Goal: Use online tool/utility: Utilize a website feature to perform a specific function

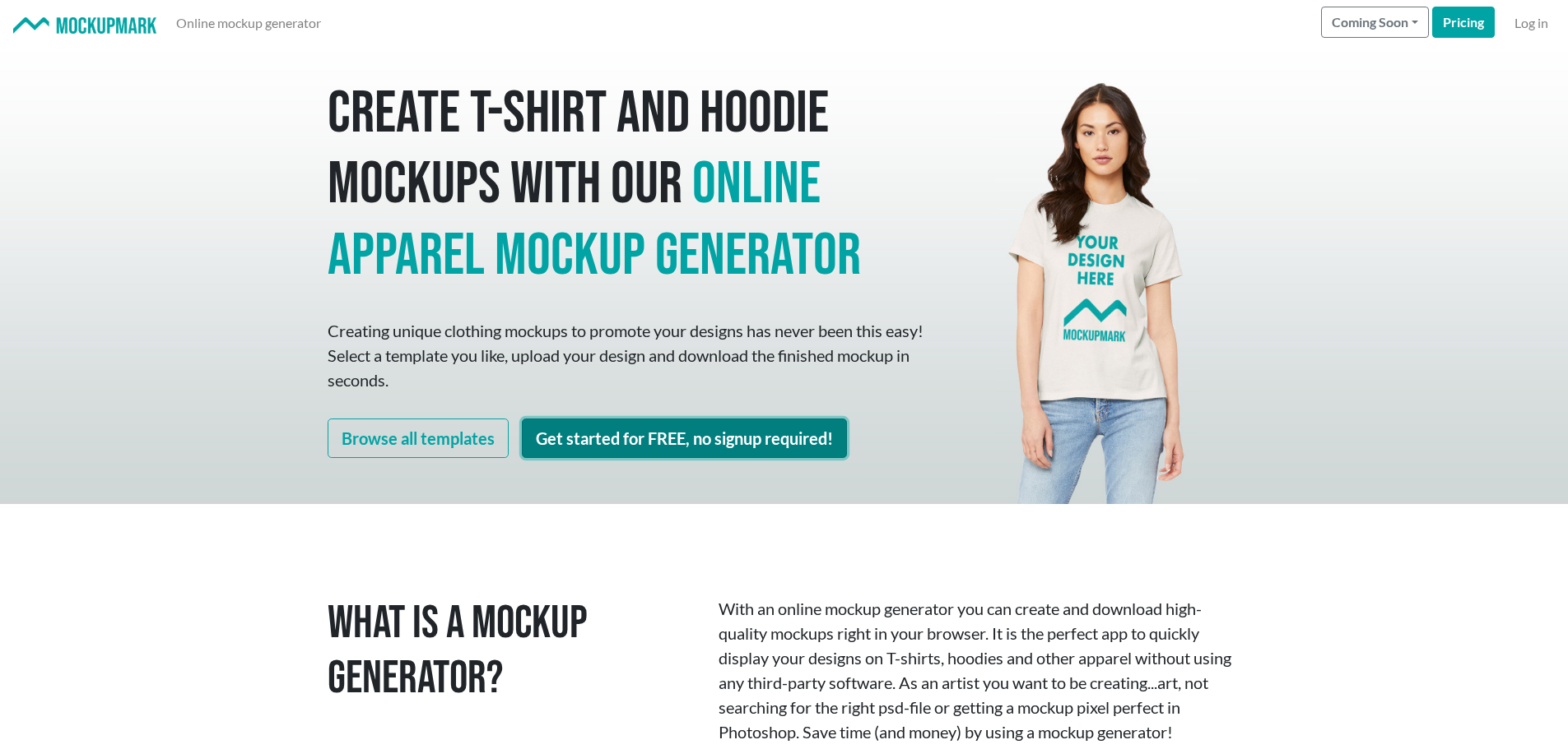
click at [624, 449] on link "Get started for FREE, no signup required!" at bounding box center [684, 438] width 325 height 39
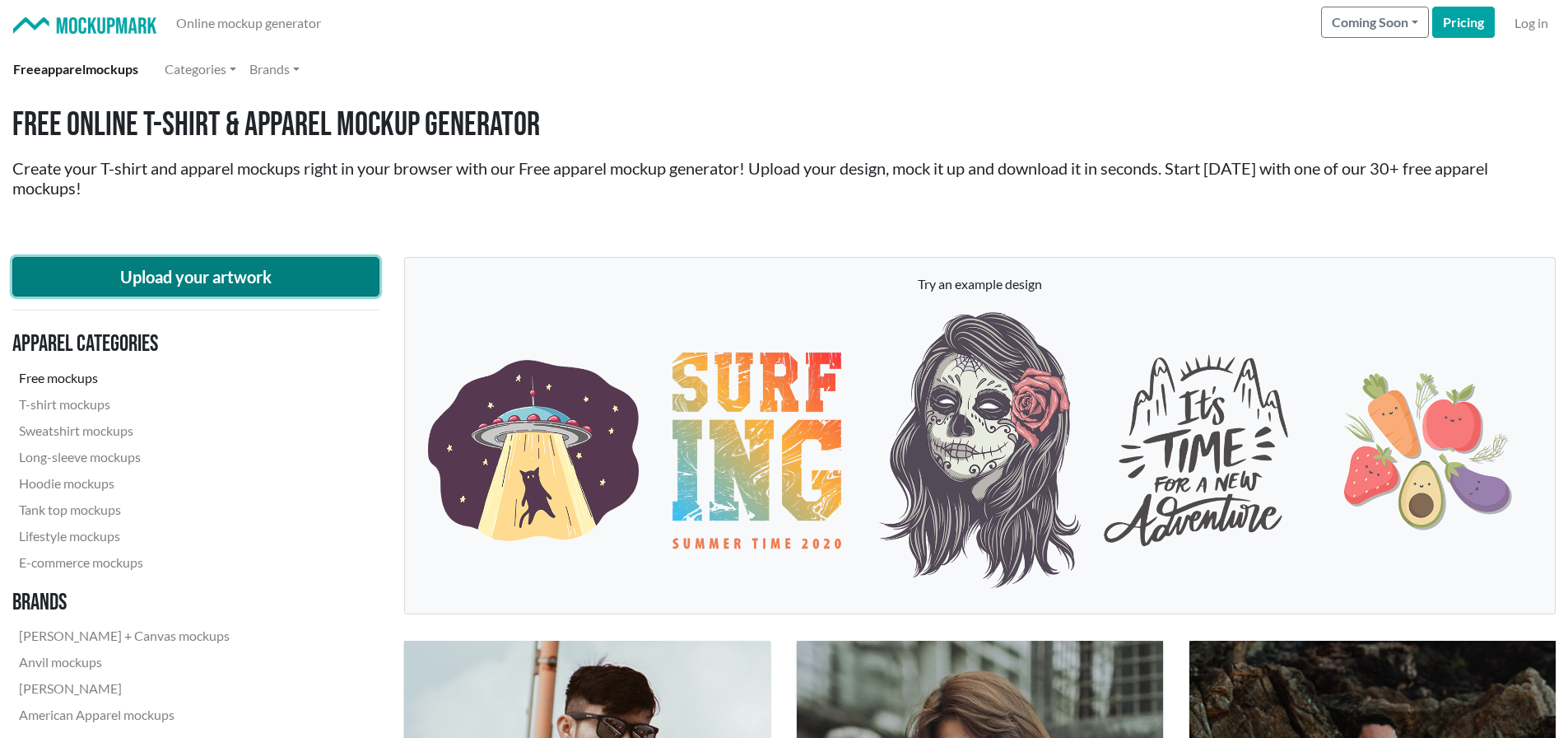
click at [185, 273] on button "Upload your artwork" at bounding box center [195, 276] width 367 height 39
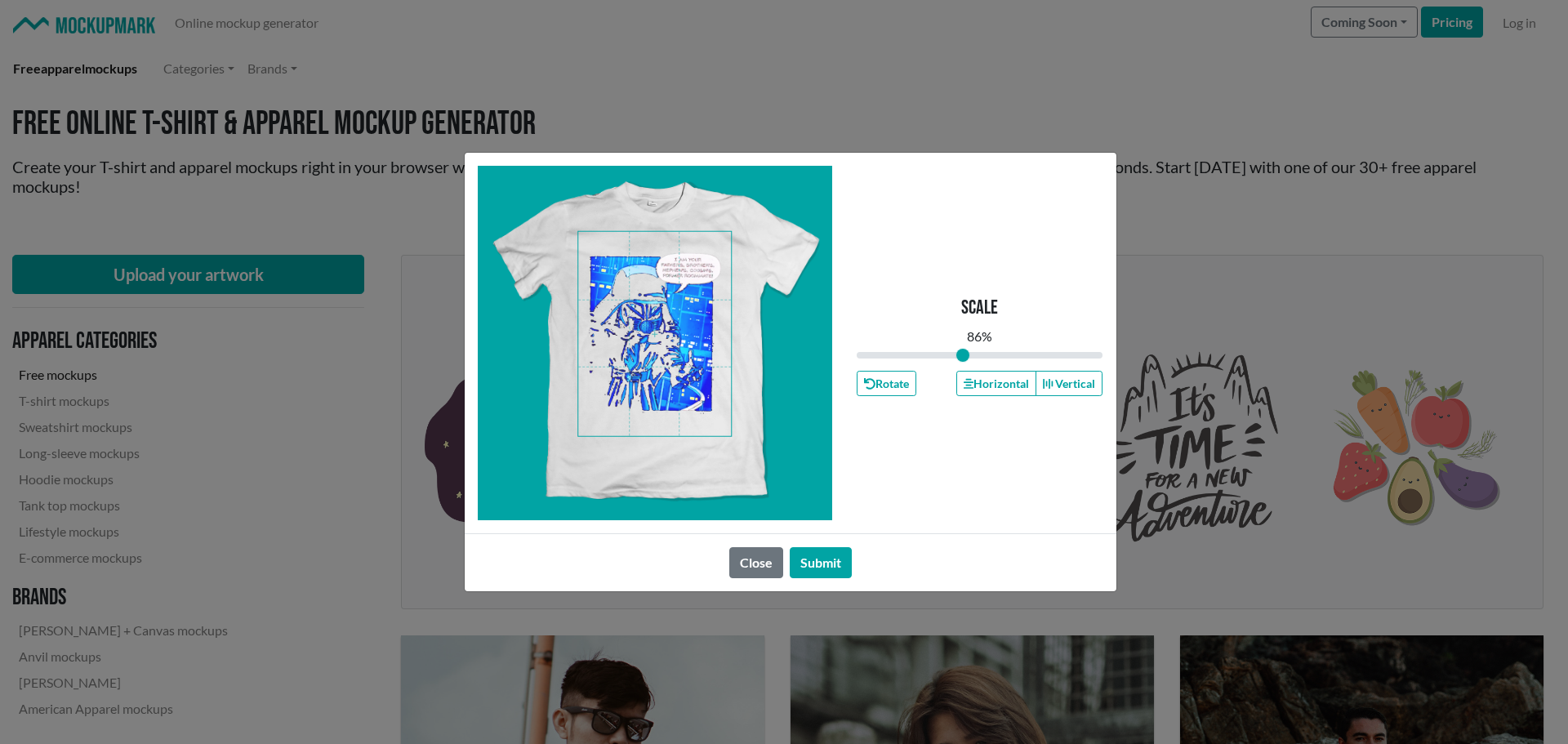
drag, startPoint x: 975, startPoint y: 354, endPoint x: 962, endPoint y: 355, distance: 13.0
type input "0.86"
click at [962, 355] on input "range" at bounding box center [979, 355] width 246 height 18
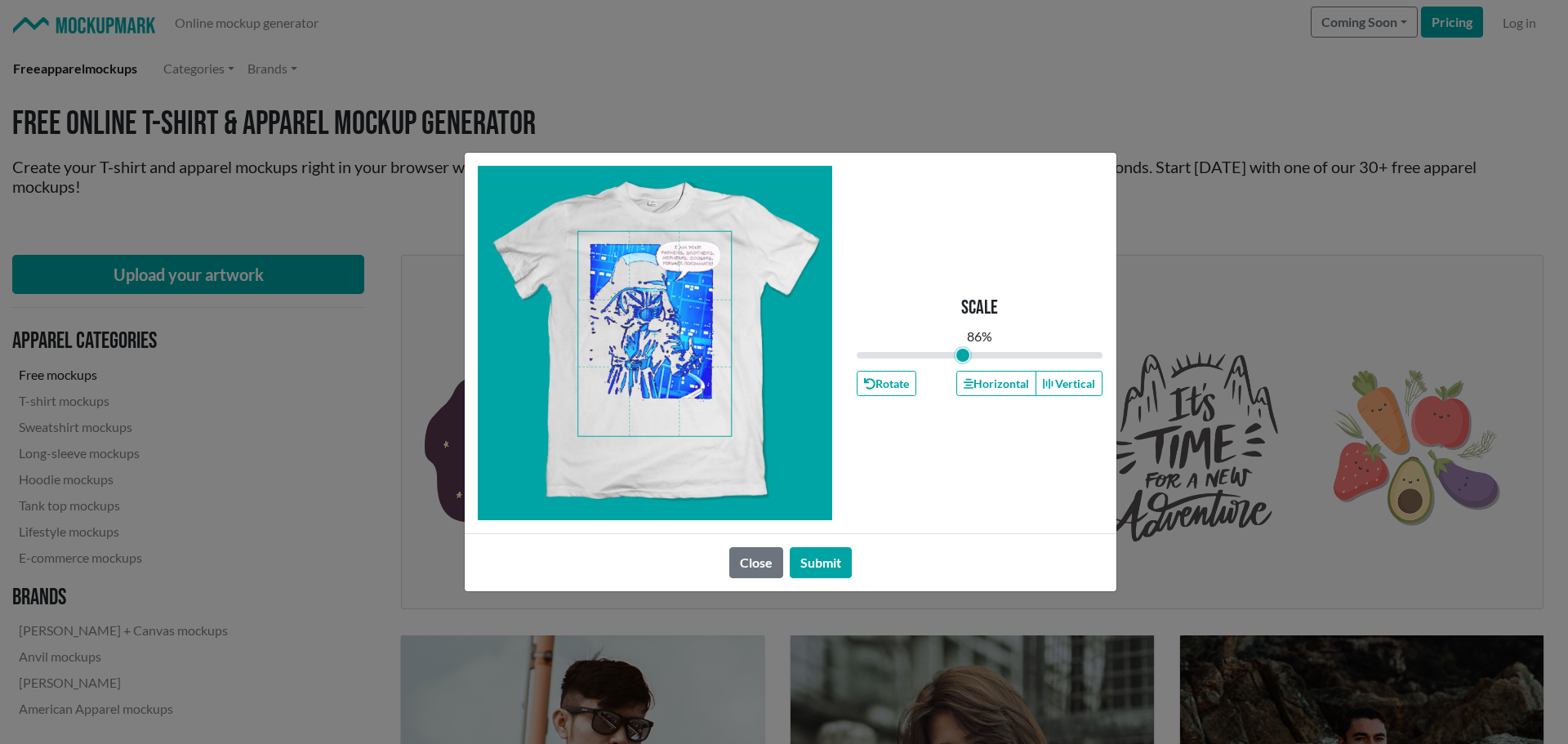
click at [672, 333] on span at bounding box center [655, 335] width 153 height 205
click at [987, 376] on button "Horizontal" at bounding box center [996, 384] width 80 height 25
click at [816, 555] on button "Submit" at bounding box center [821, 562] width 62 height 31
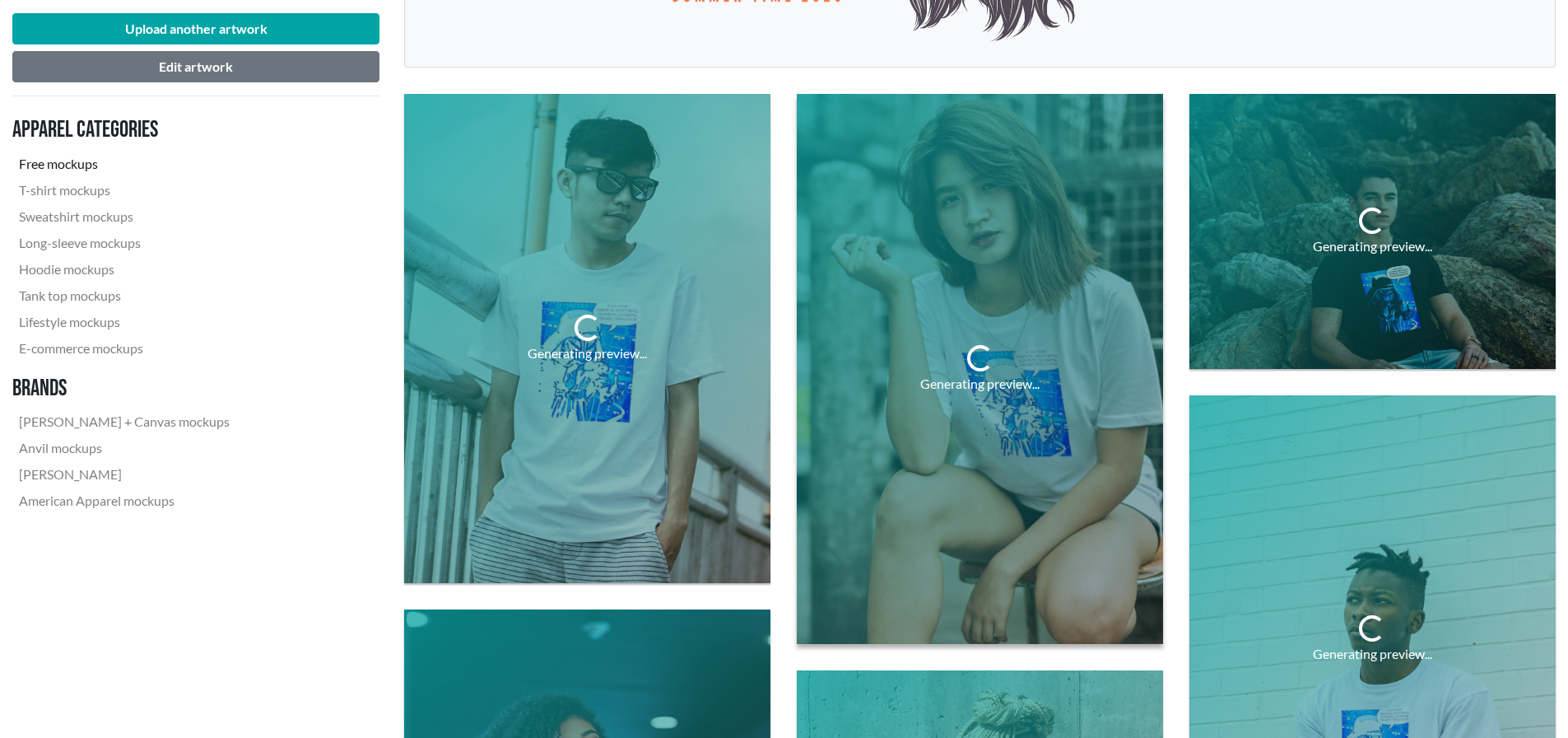
scroll to position [577, 0]
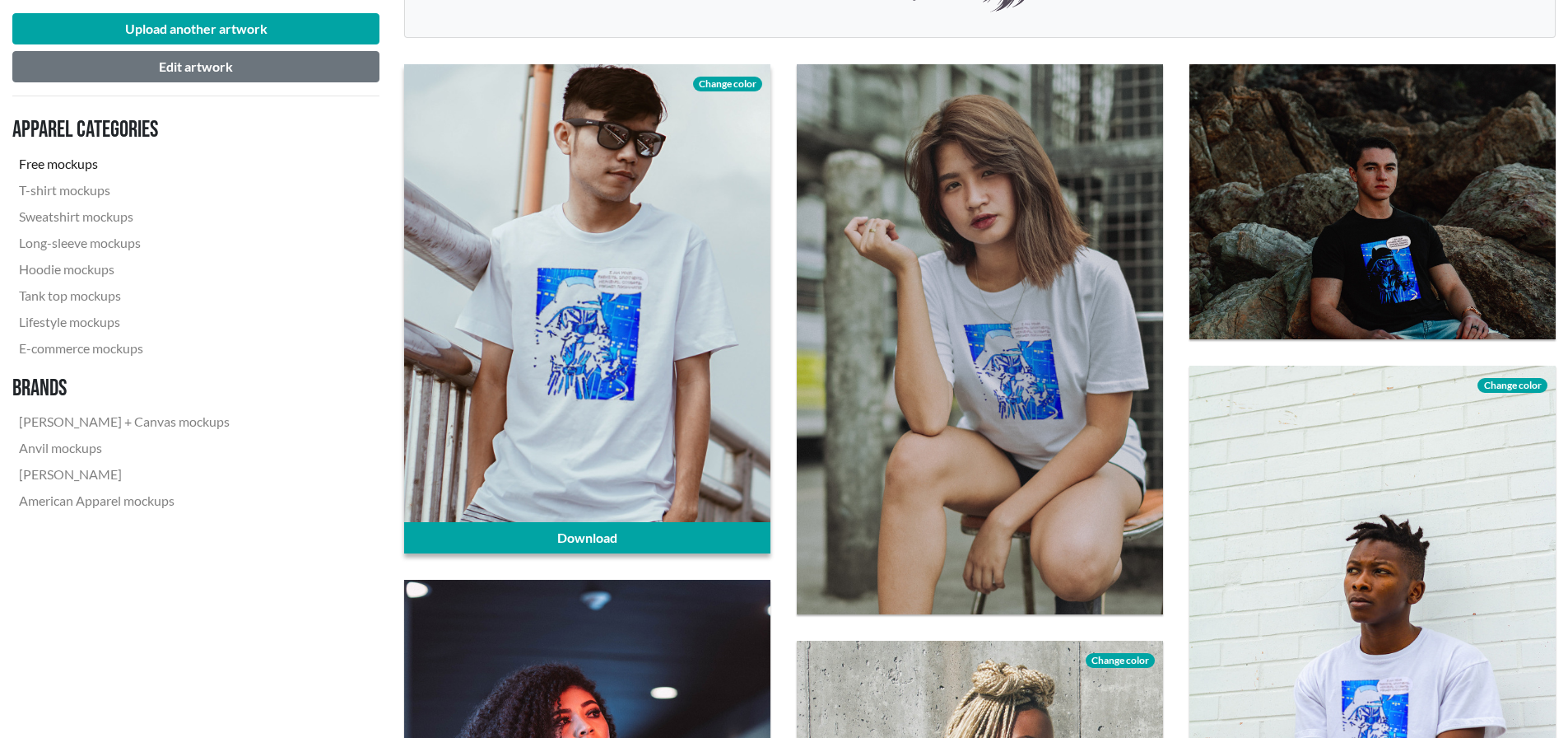
click at [722, 83] on span "Change color" at bounding box center [727, 83] width 69 height 15
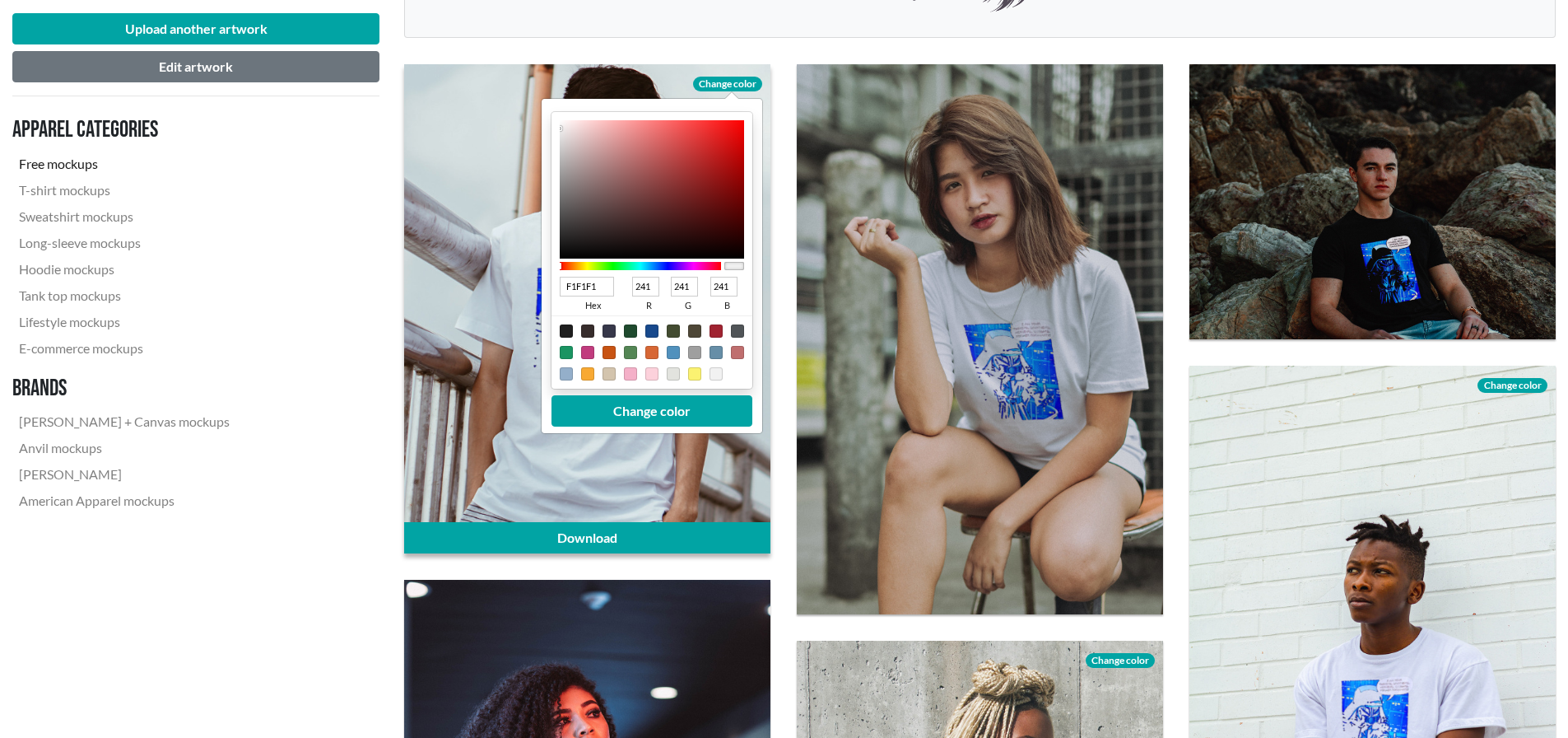
type input "941919"
type input "148"
type input "25"
type input "921818"
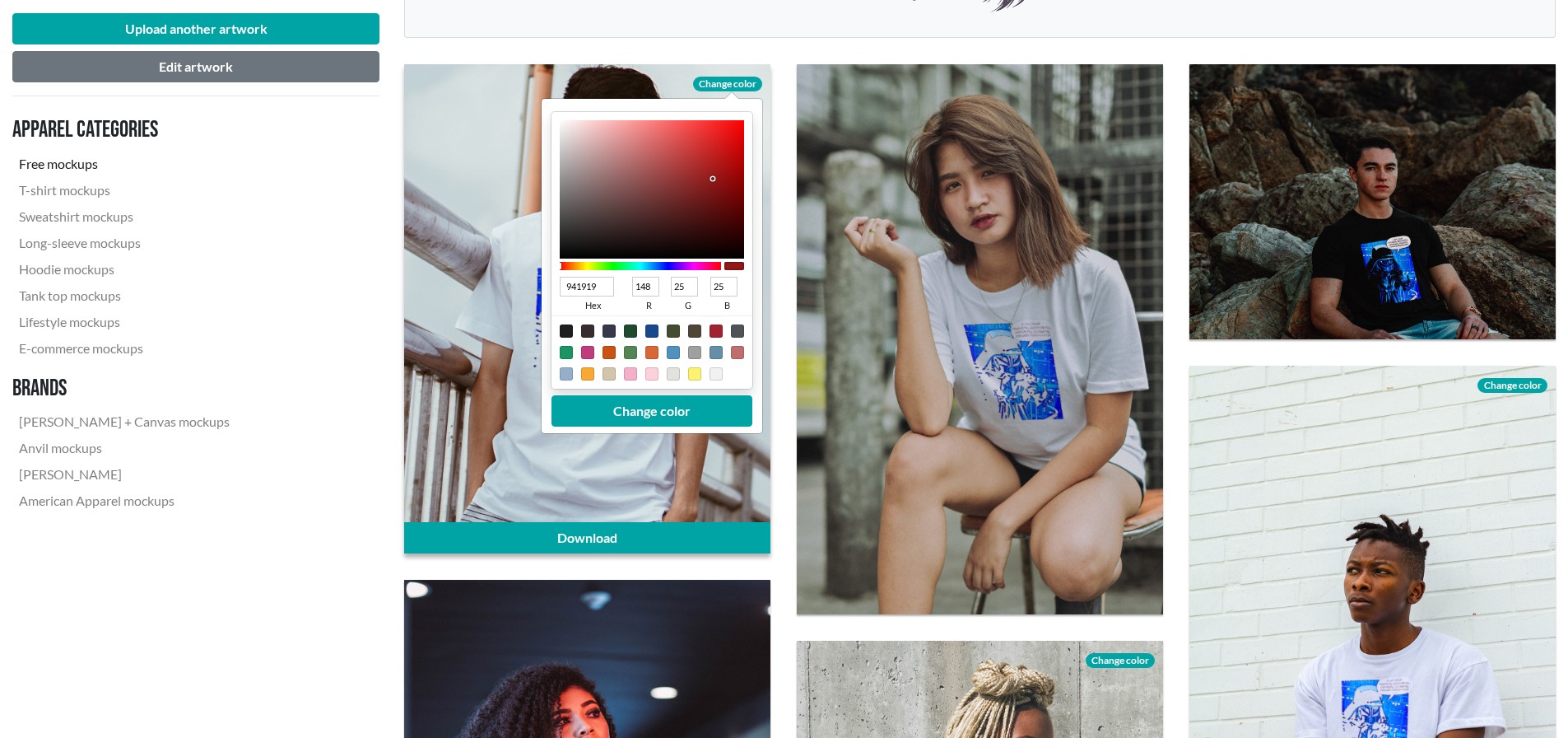
type input "146"
type input "24"
type input "760F0F"
type input "118"
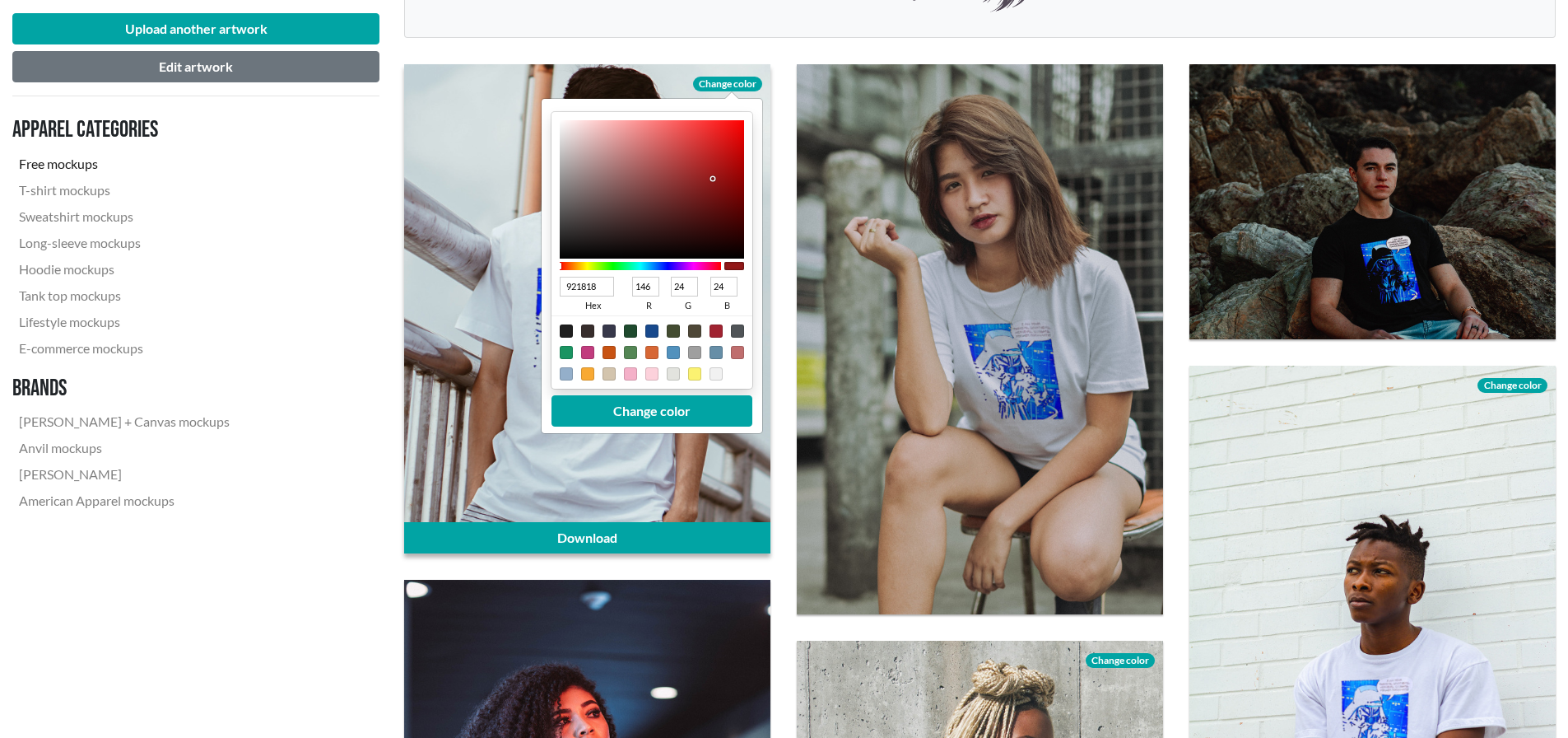
type input "15"
type input "4A0303"
type input "74"
type input "3"
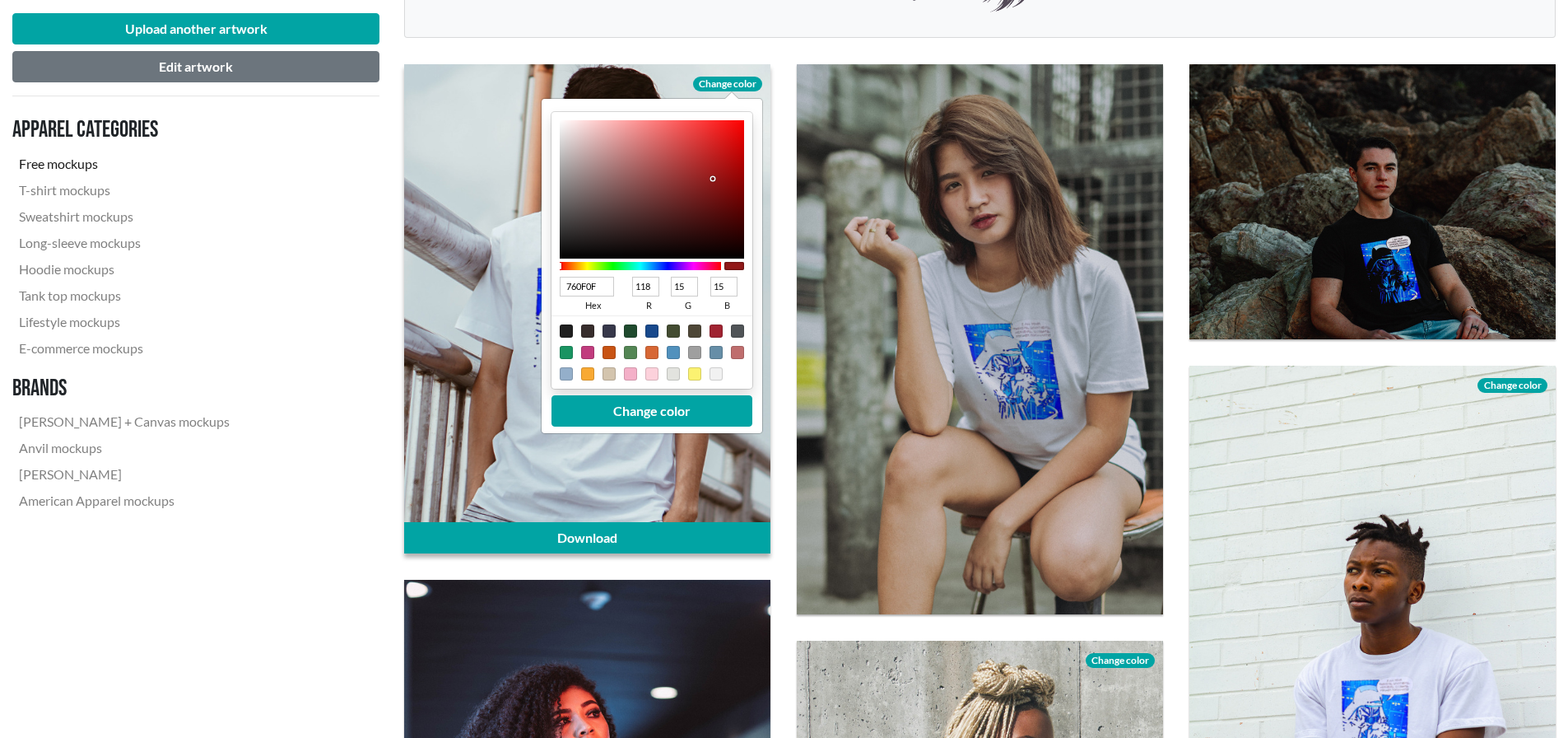
type input "3"
type input "390101"
type input "57"
type input "1"
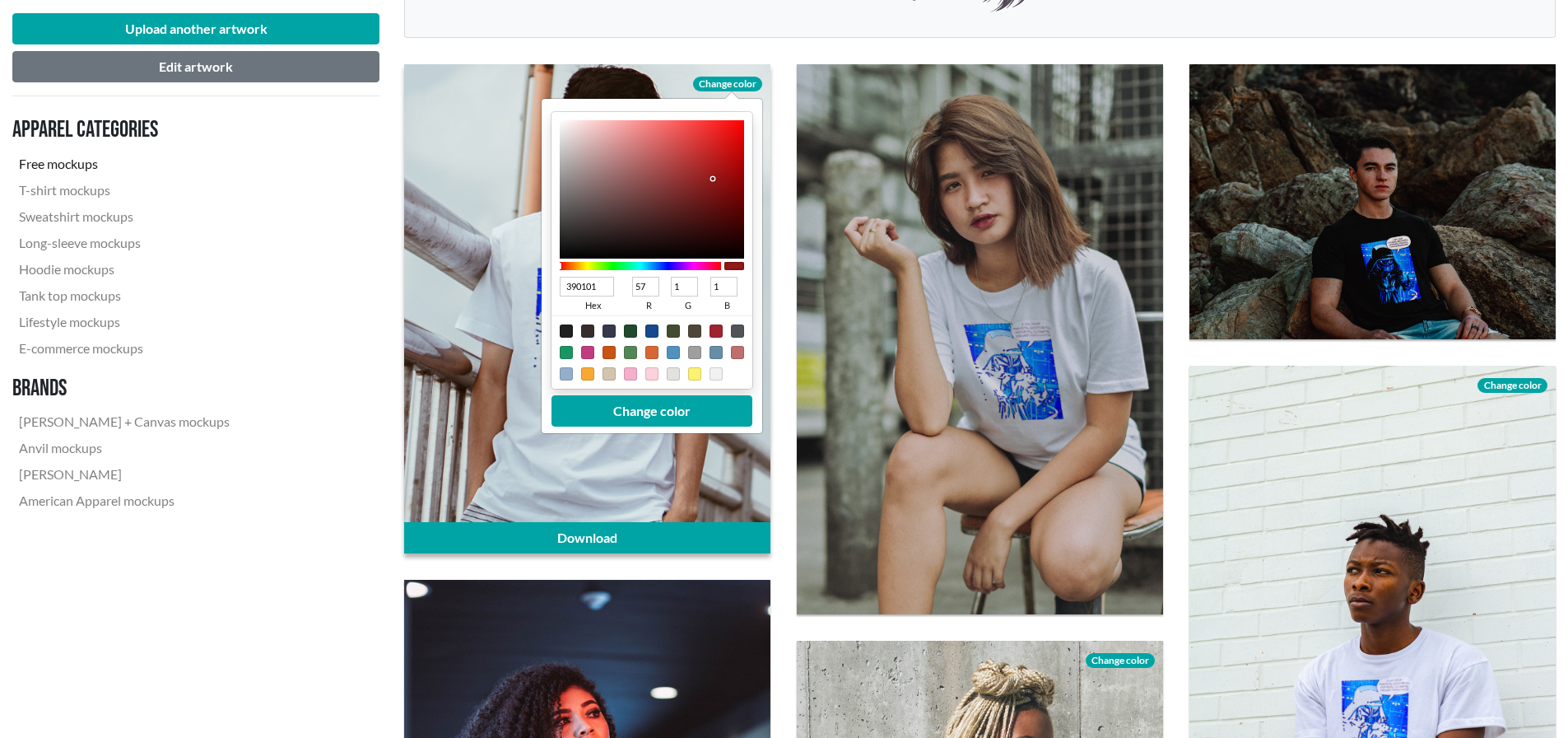
type input "2B0000"
type input "43"
type input "0"
type input "1E0000"
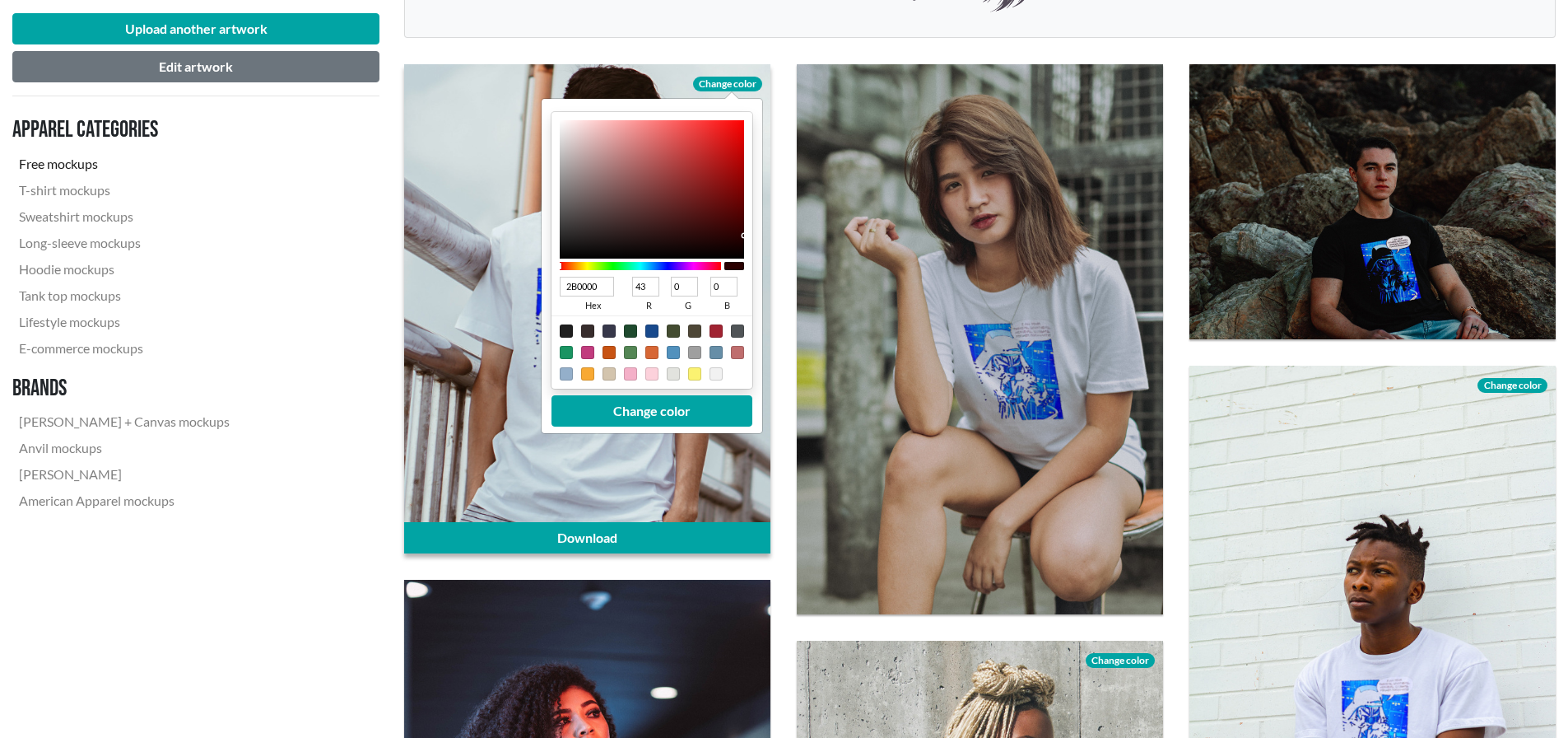
type input "30"
type input "130000"
type input "19"
type input "100000"
type input "16"
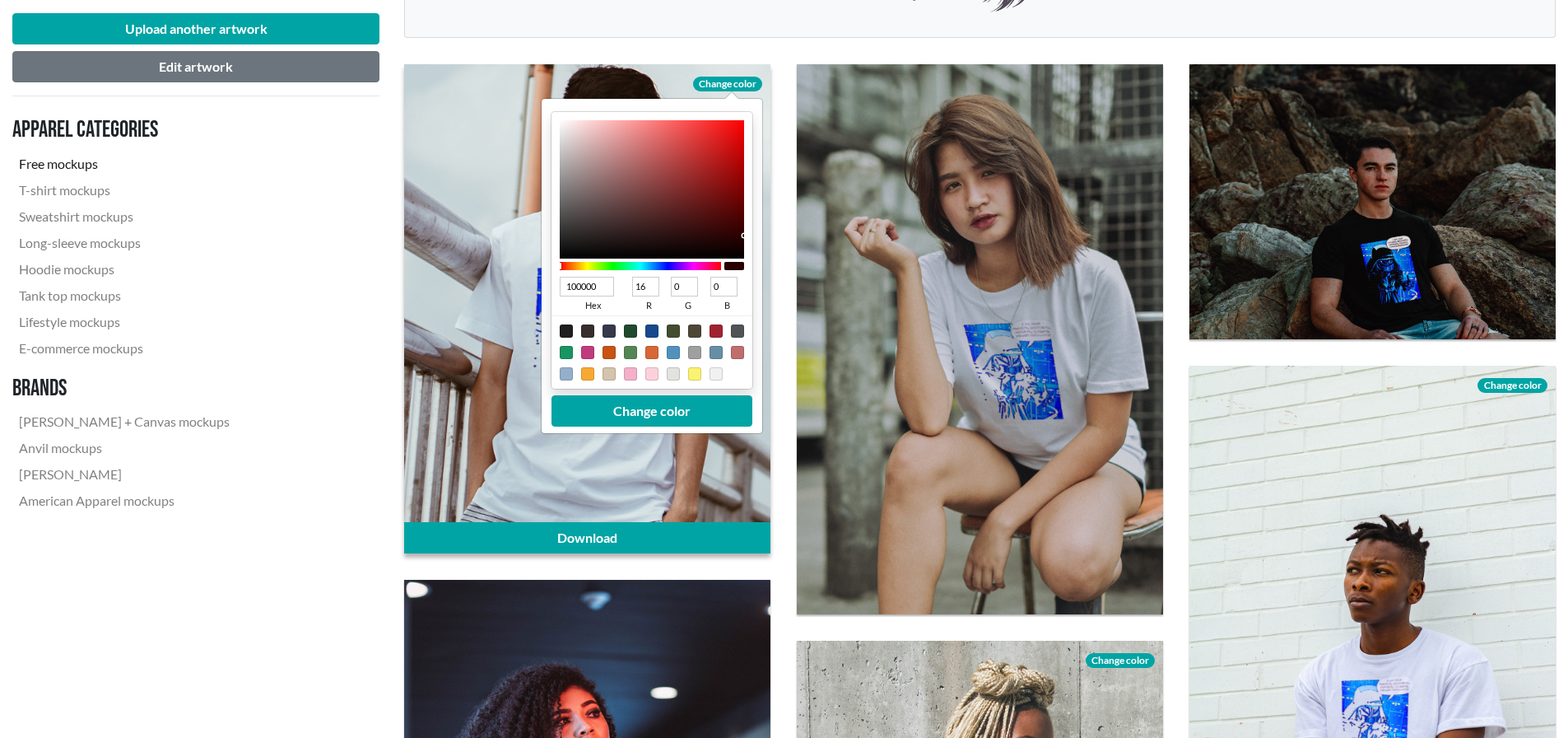
type input "0E0000"
type input "14"
type input "080000"
type input "8"
type input "040000"
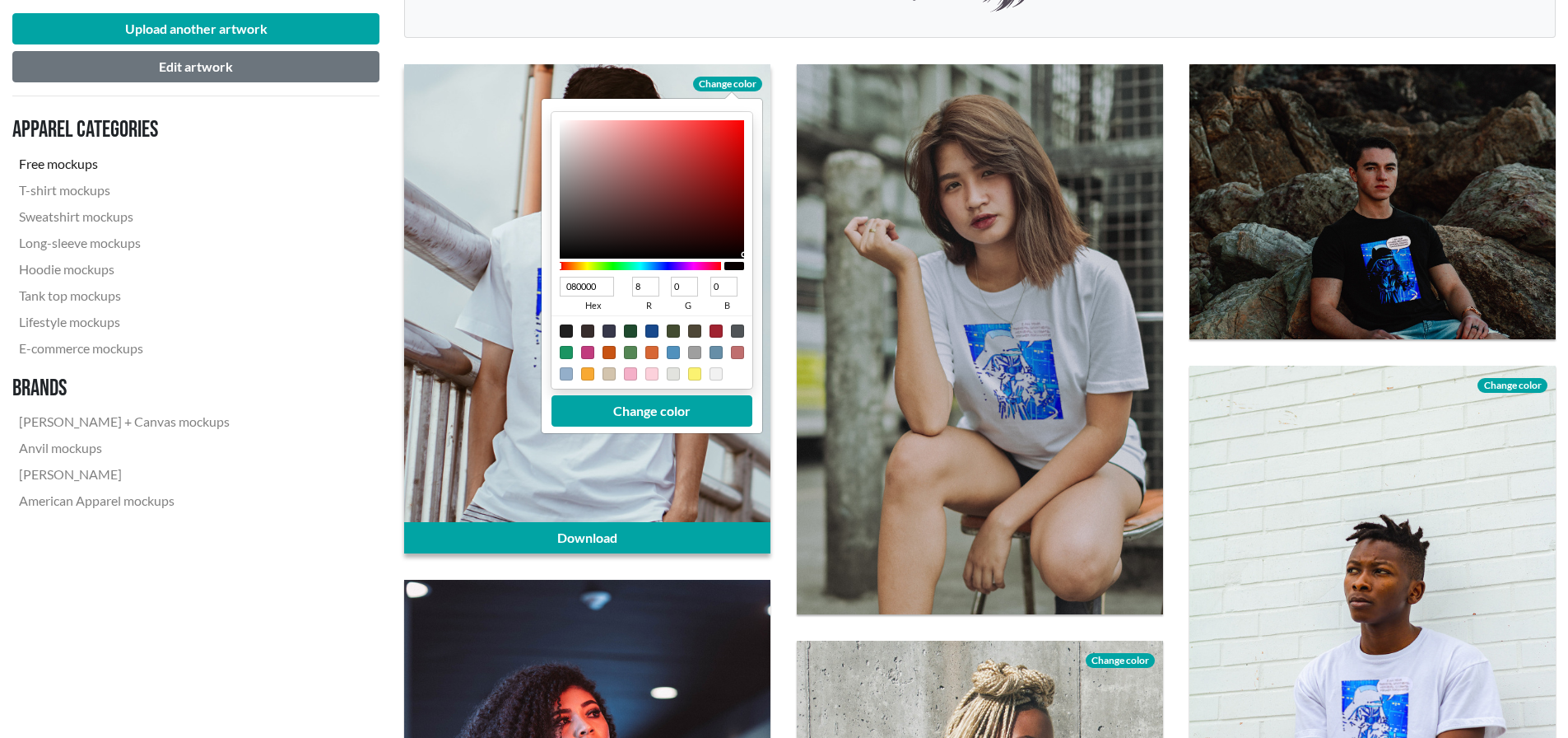
type input "4"
type input "000000"
type input "0"
type input "070000"
type input "7"
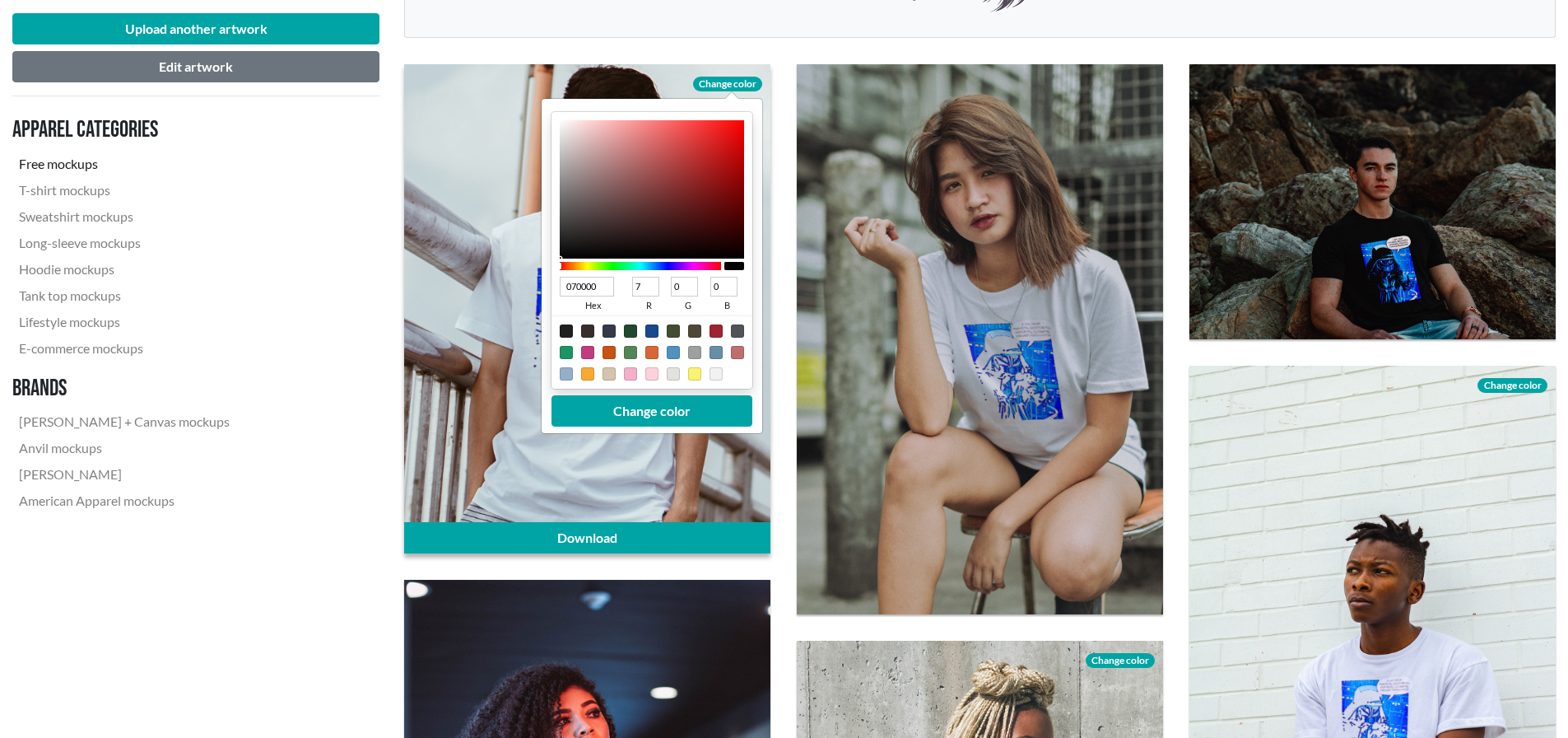
type input "170101"
type input "23"
type input "1"
type input "160101"
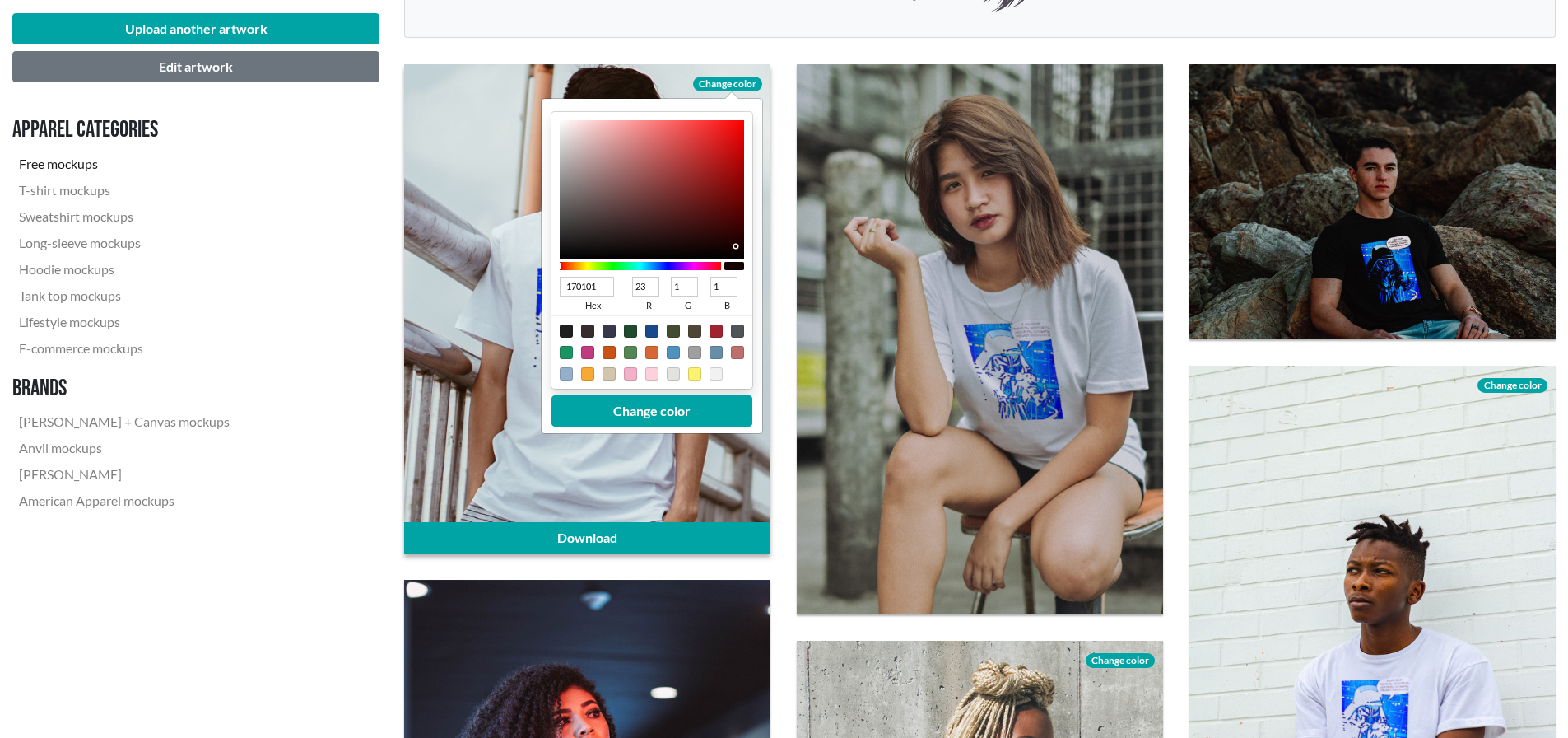
type input "22"
type input "0D0000"
type input "13"
type input "0"
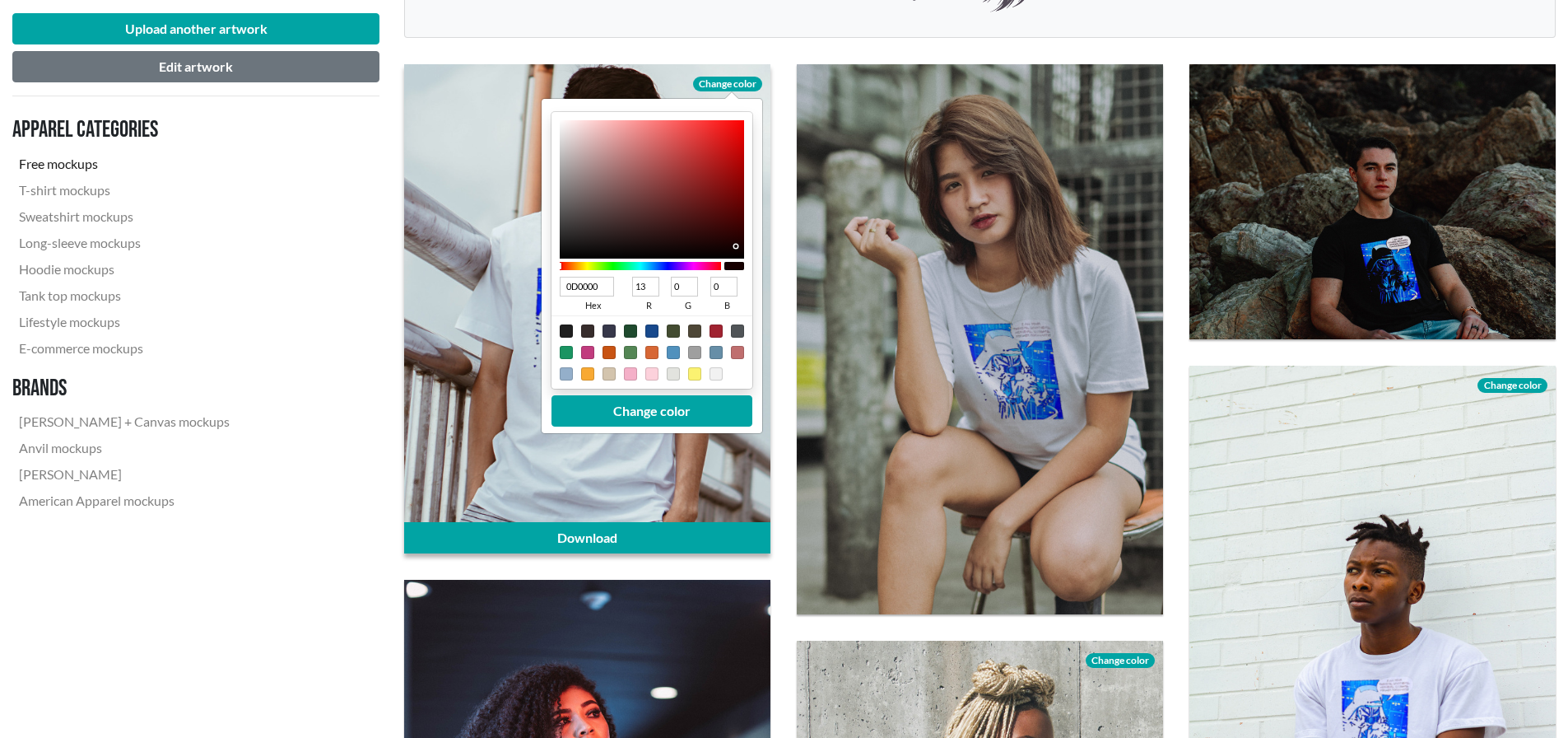
type input "020000"
type input "2"
type input "000000"
type input "0"
drag, startPoint x: 713, startPoint y: 178, endPoint x: 738, endPoint y: 260, distance: 85.7
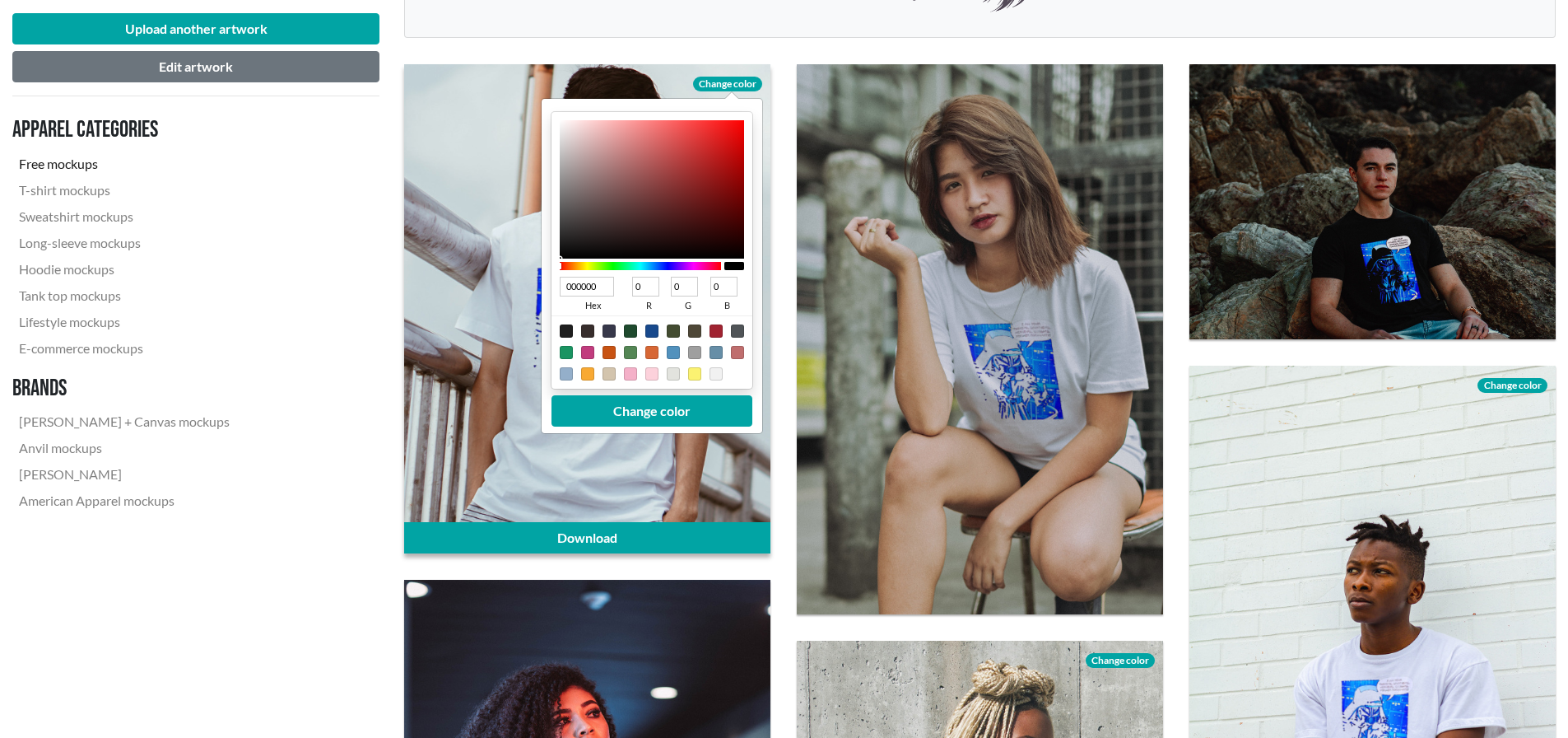
click at [738, 260] on div "000000 hex 0 r 0 g 0 b 100 a" at bounding box center [652, 250] width 201 height 276
click at [650, 404] on button "Change color" at bounding box center [652, 411] width 201 height 31
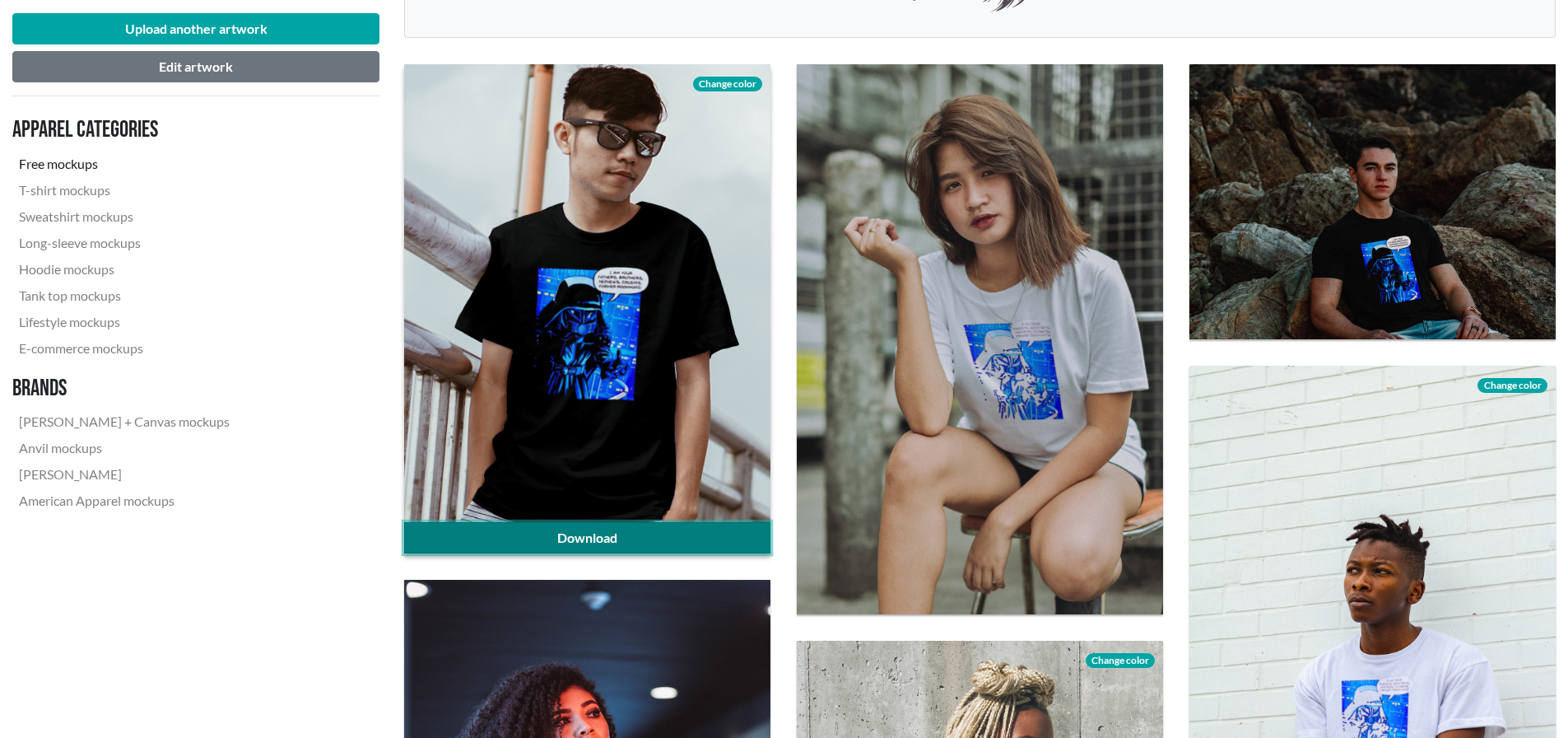
click at [597, 538] on link "Download" at bounding box center [587, 537] width 367 height 31
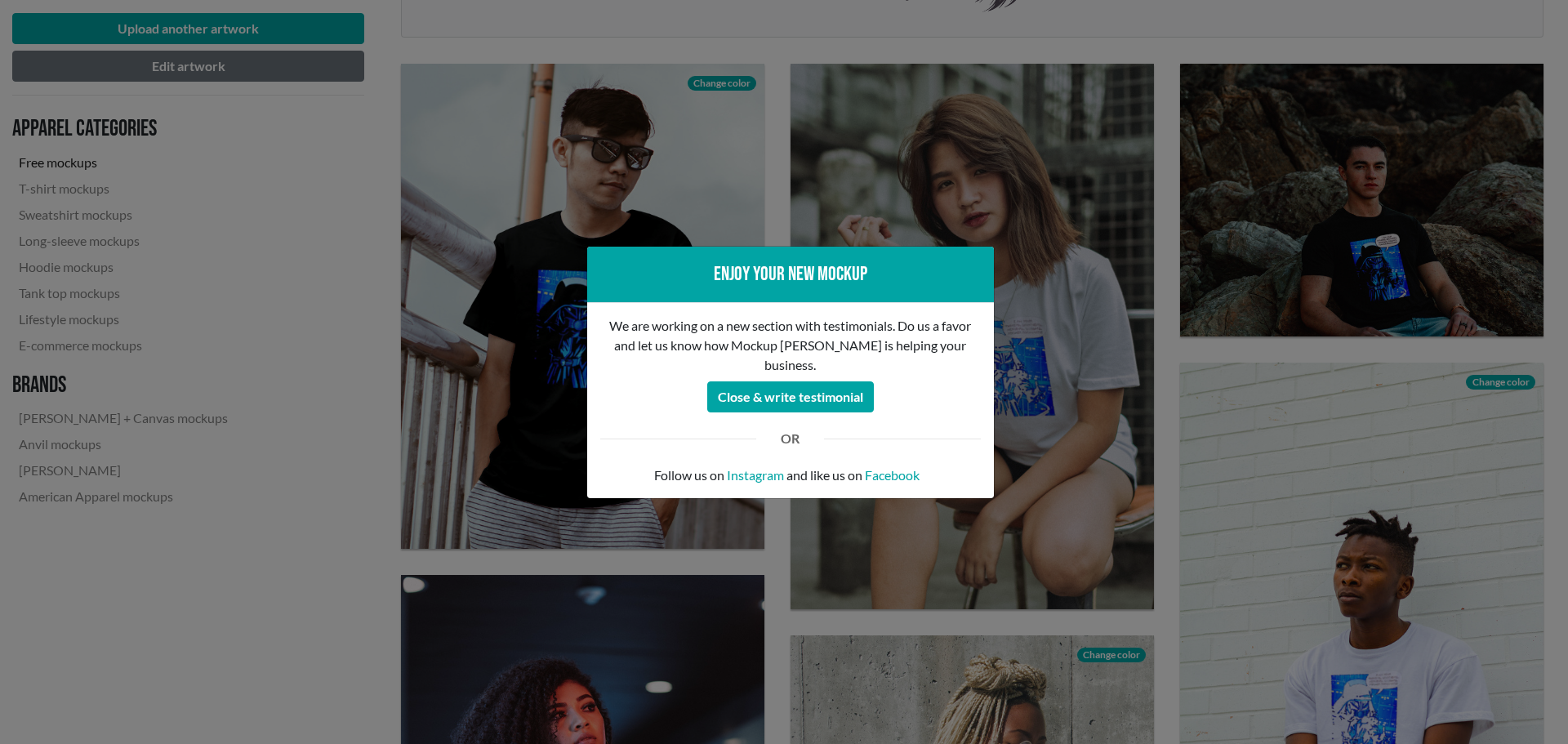
click at [1085, 226] on div "Enjoy your new mockup We are working on a new section with testimonials. Do us …" at bounding box center [784, 372] width 1568 height 744
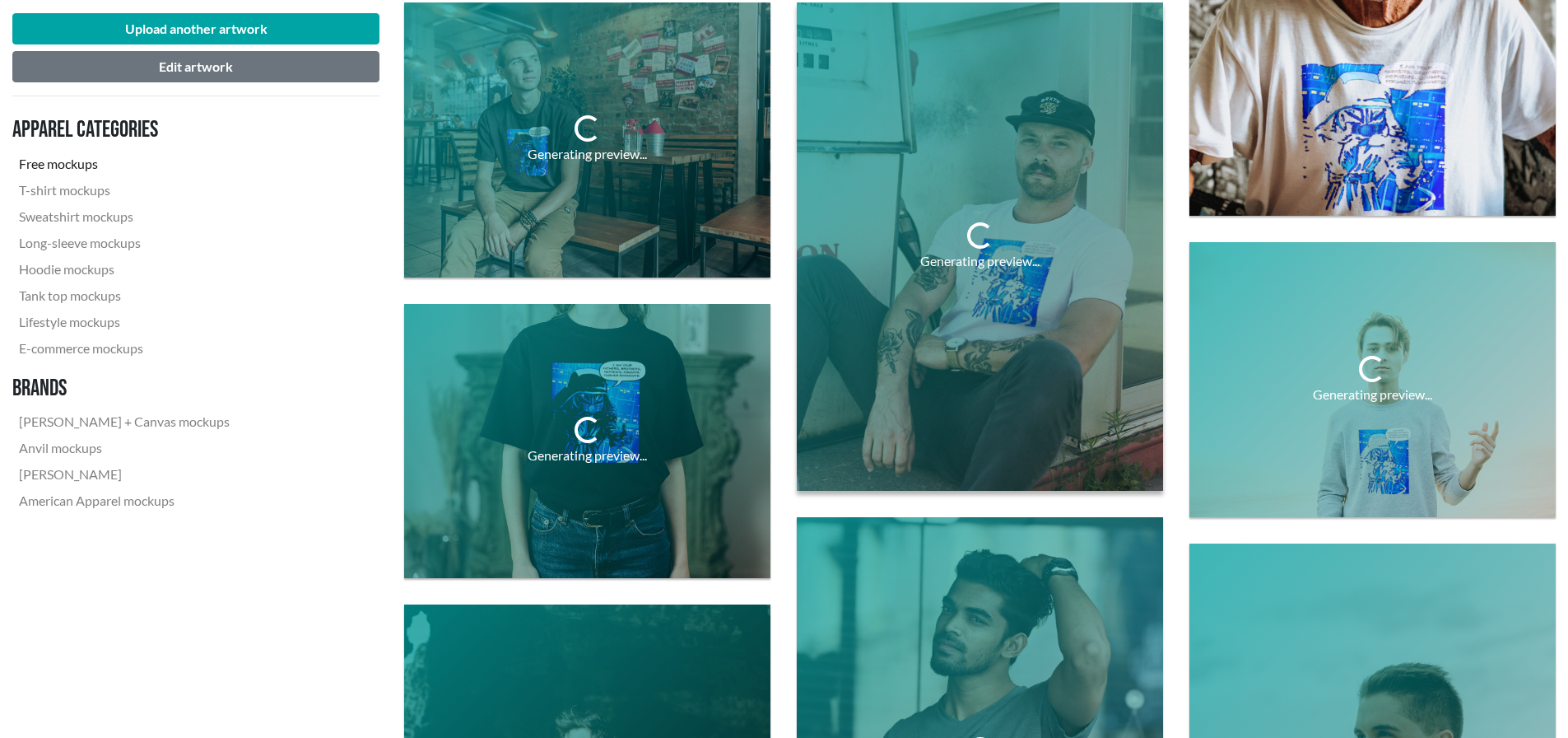
scroll to position [1400, 0]
